Goal: Check status: Check status

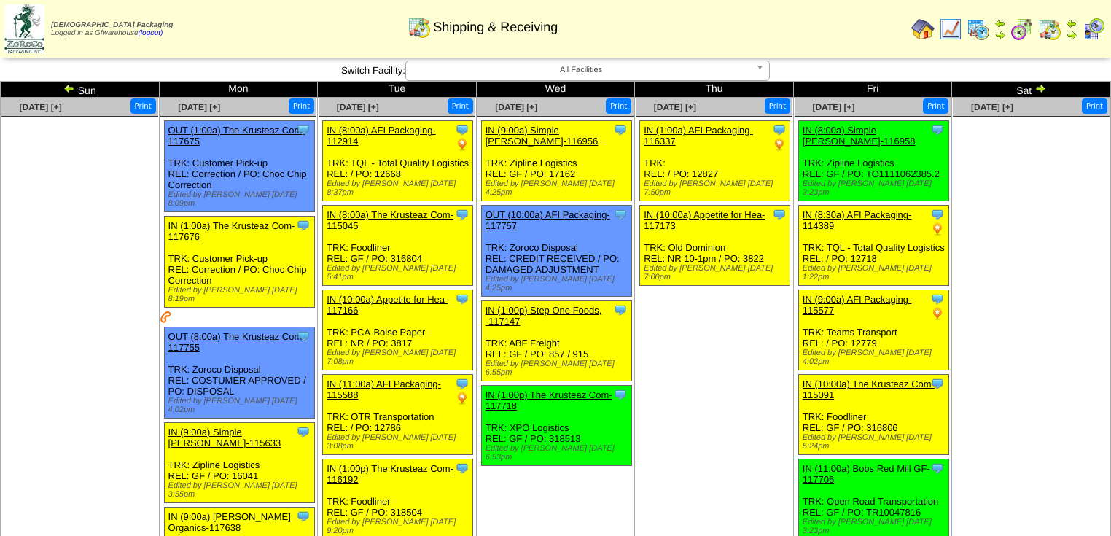
scroll to position [1039, 0]
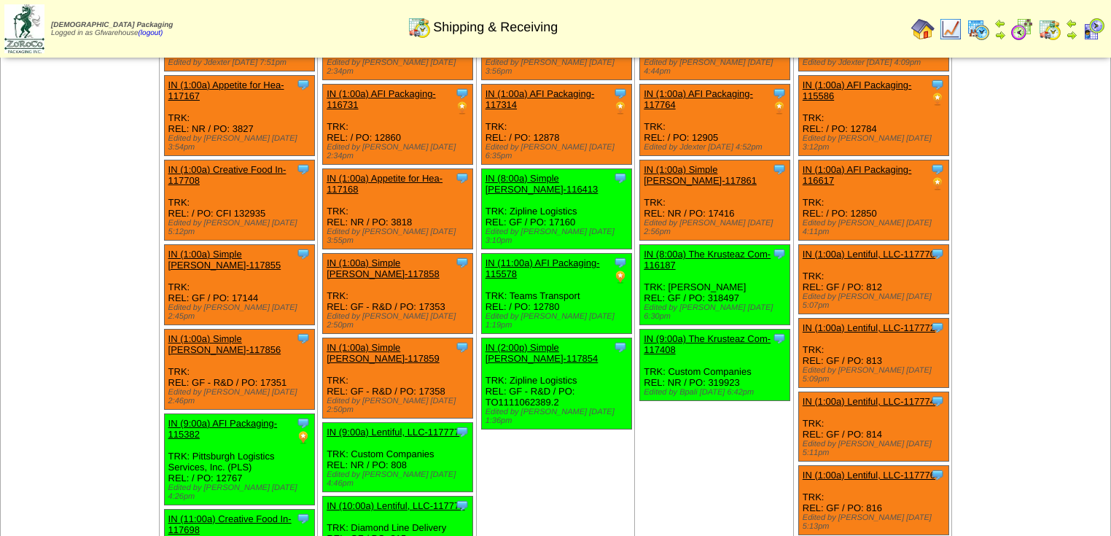
click at [542, 362] on td "[DATE] [+] Print Clone Item IN (1:00a) Appetite for Hea-117169 Appetite for Hea…" at bounding box center [555, 354] width 159 height 754
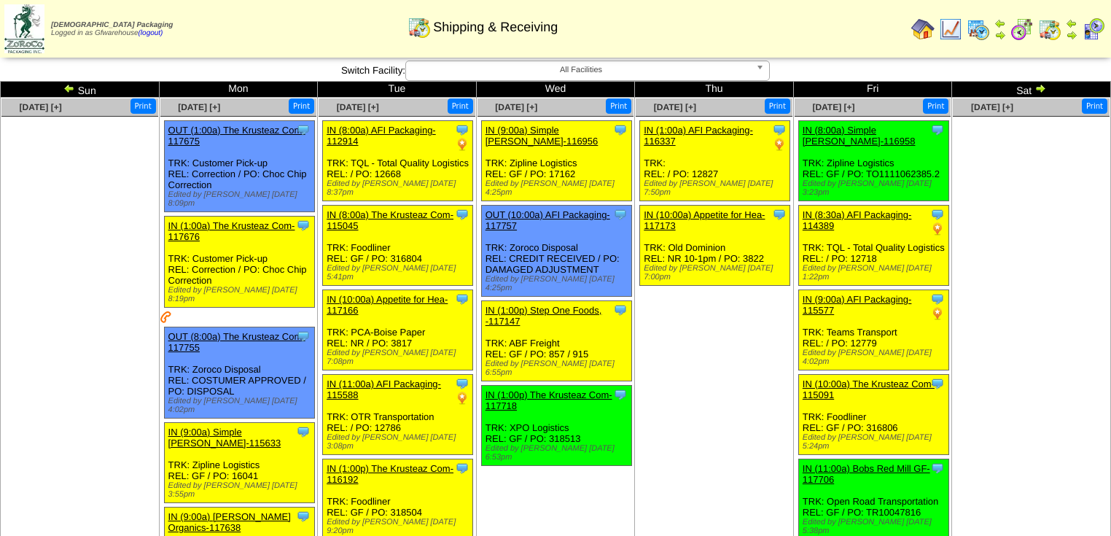
click at [1039, 90] on img at bounding box center [1040, 88] width 12 height 12
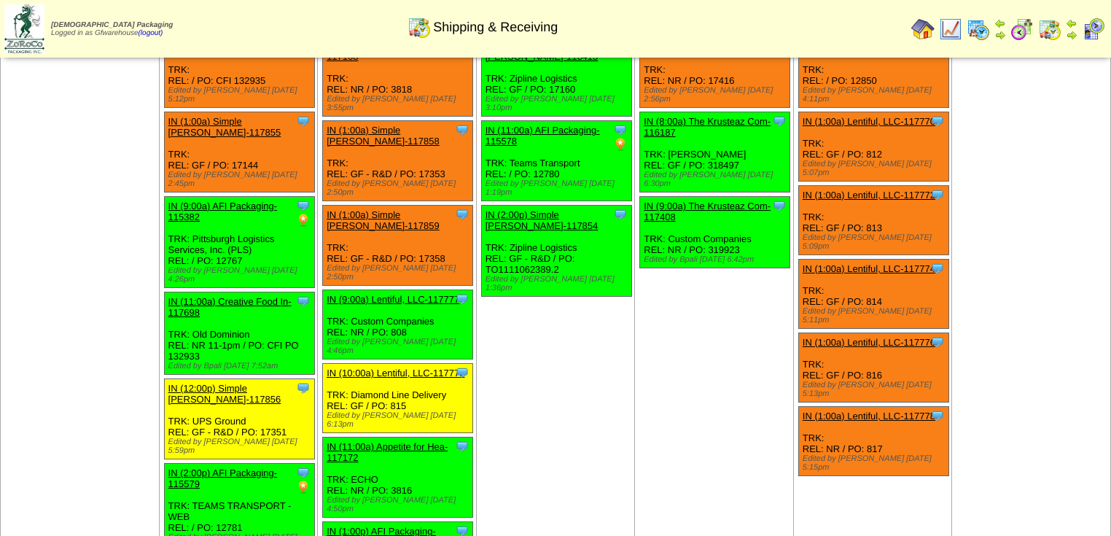
scroll to position [233, 0]
